Goal: Information Seeking & Learning: Learn about a topic

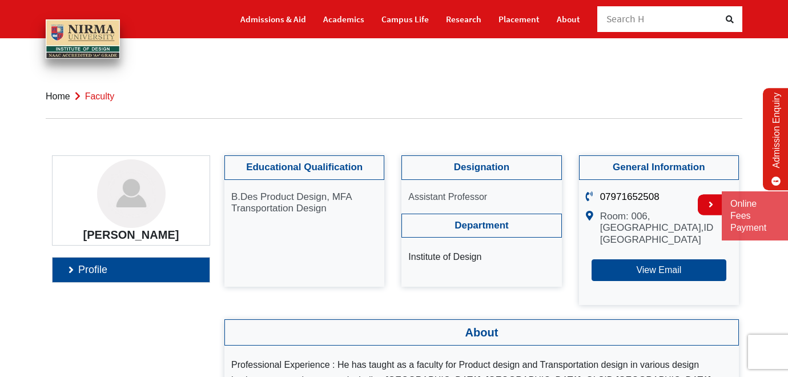
click at [88, 269] on link "Profile" at bounding box center [131, 269] width 157 height 25
